Goal: Find specific page/section: Find specific page/section

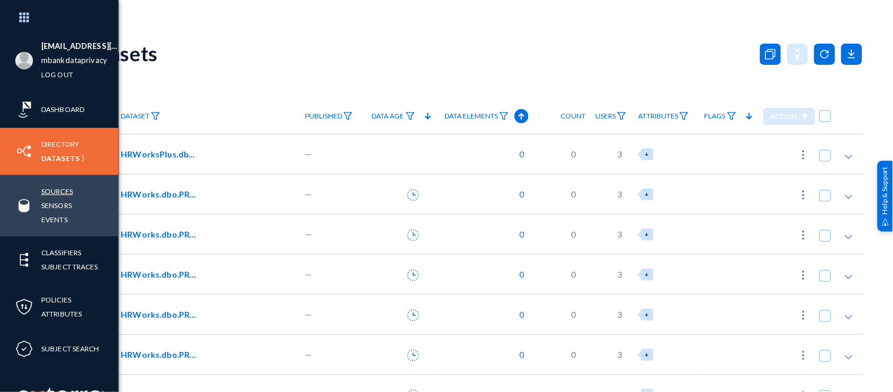
click at [48, 191] on link "Sources" at bounding box center [57, 191] width 32 height 14
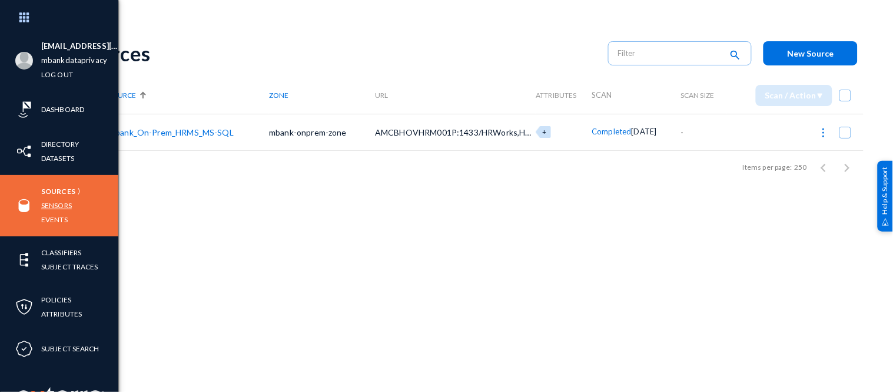
click at [53, 203] on link "Sensors" at bounding box center [56, 205] width 31 height 14
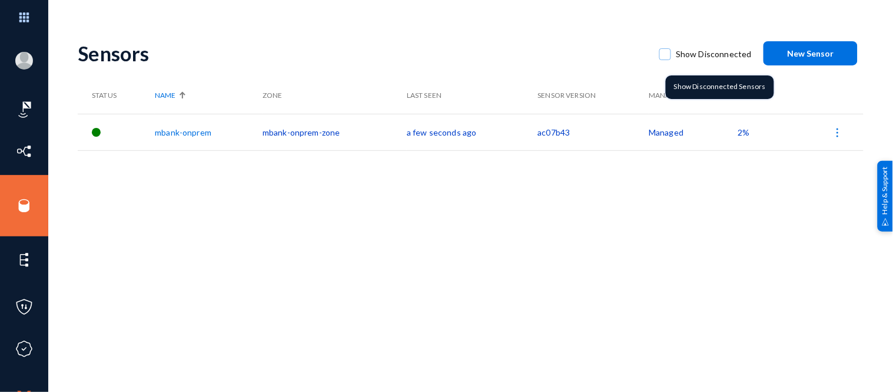
click at [671, 54] on span at bounding box center [666, 54] width 12 height 12
click at [666, 59] on input "Show Disconnected" at bounding box center [665, 59] width 1 height 1
checkbox input "true"
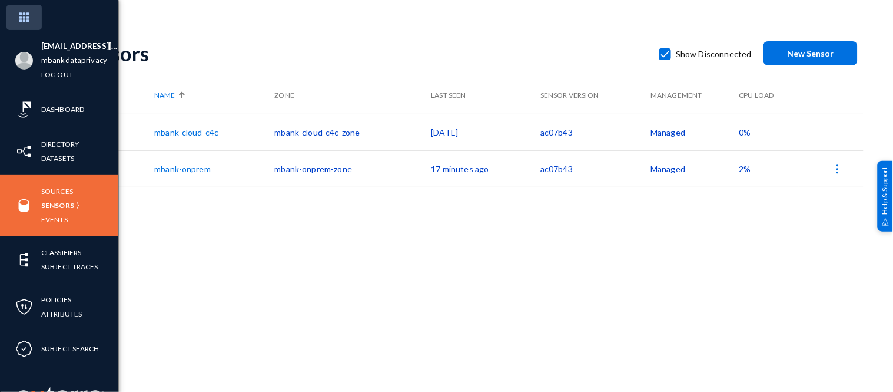
click at [25, 21] on img at bounding box center [23, 17] width 35 height 25
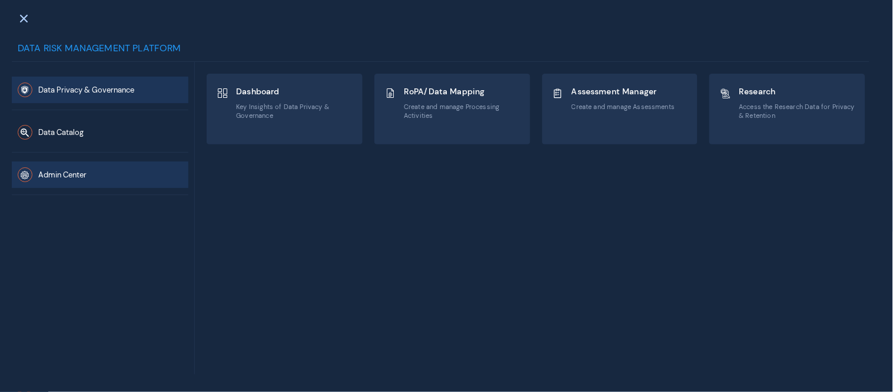
click at [62, 162] on button "Admin Center" at bounding box center [100, 174] width 177 height 26
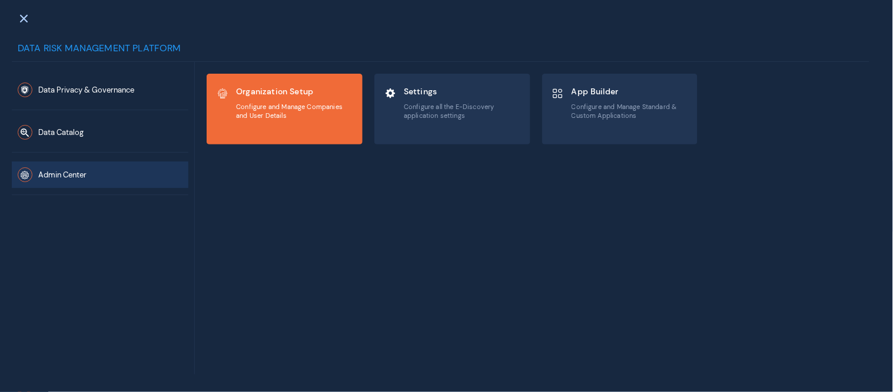
click at [321, 100] on div "Organization Setup Configure and Manage Companies and User Details" at bounding box center [294, 102] width 117 height 39
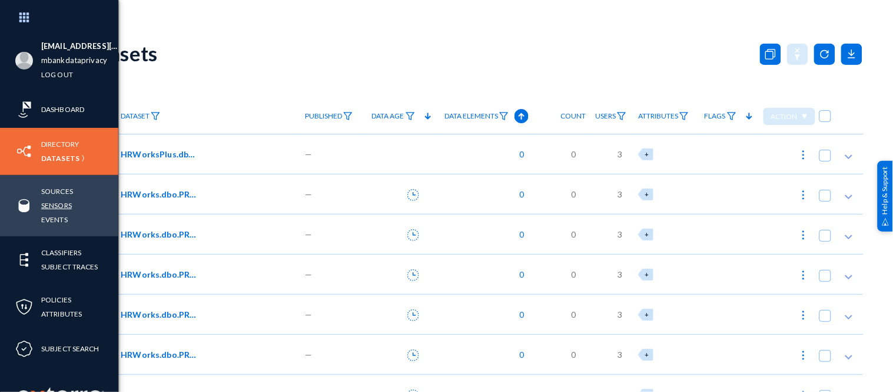
click at [49, 204] on link "Sensors" at bounding box center [56, 205] width 31 height 14
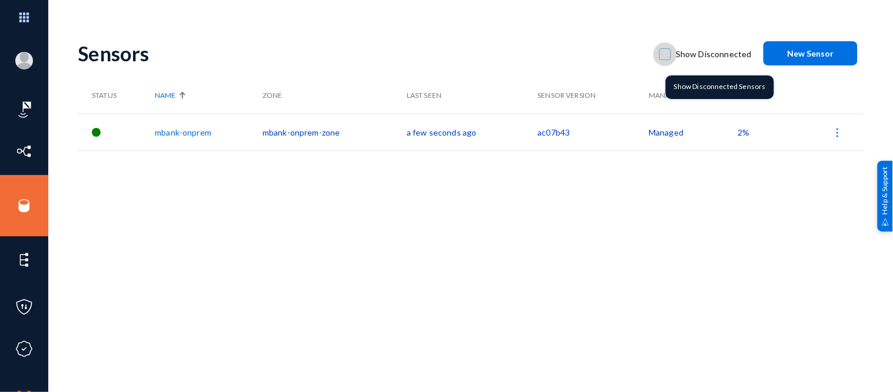
click at [671, 51] on span at bounding box center [666, 54] width 12 height 12
click at [666, 59] on input "Show Disconnected" at bounding box center [665, 59] width 1 height 1
checkbox input "true"
click at [667, 54] on span at bounding box center [666, 54] width 12 height 12
click at [666, 59] on input "Show Disconnected" at bounding box center [665, 59] width 1 height 1
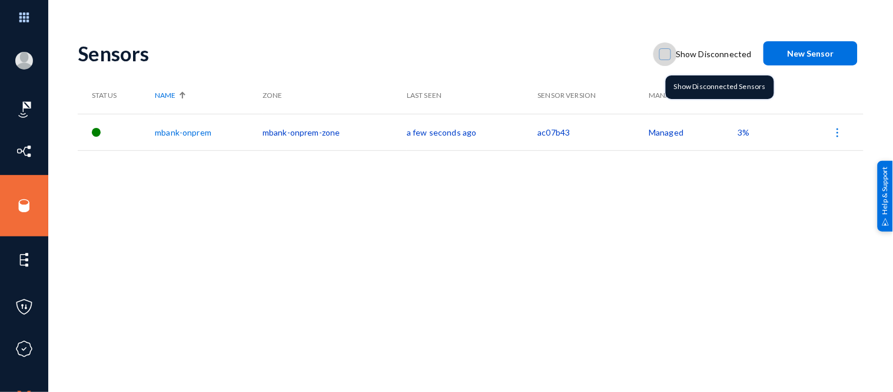
checkbox input "true"
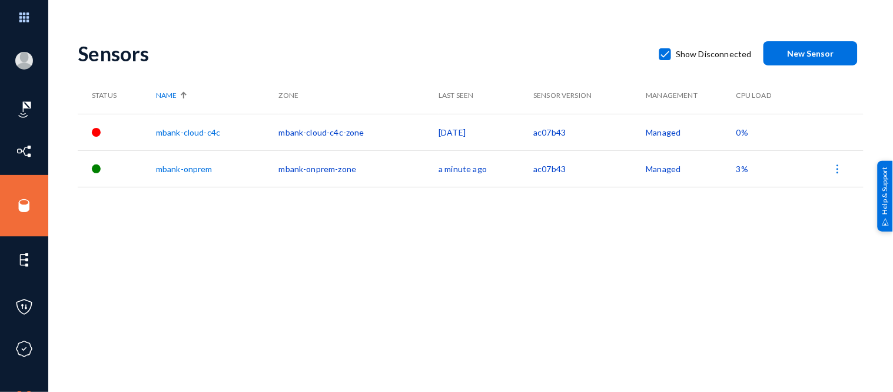
click at [455, 236] on div "Sensors Show Disconnected New Sensor Status Name Zone Last Seen Sensor Version …" at bounding box center [471, 205] width 786 height 353
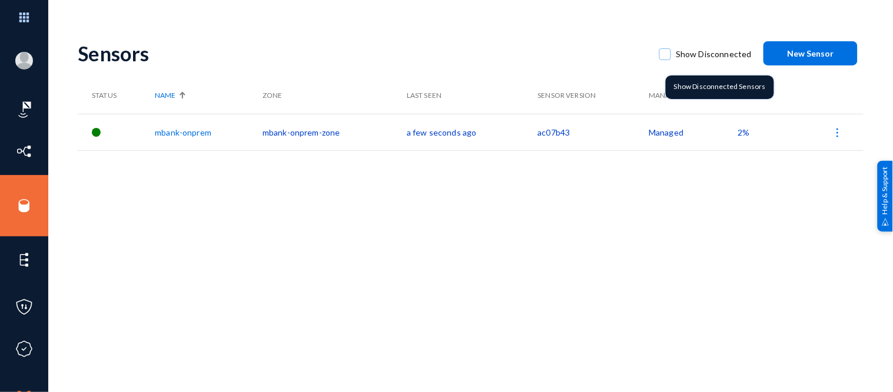
click at [668, 54] on span at bounding box center [666, 54] width 12 height 12
click at [666, 59] on input "Show Disconnected" at bounding box center [665, 59] width 1 height 1
checkbox input "true"
